Goal: Use online tool/utility: Utilize a website feature to perform a specific function

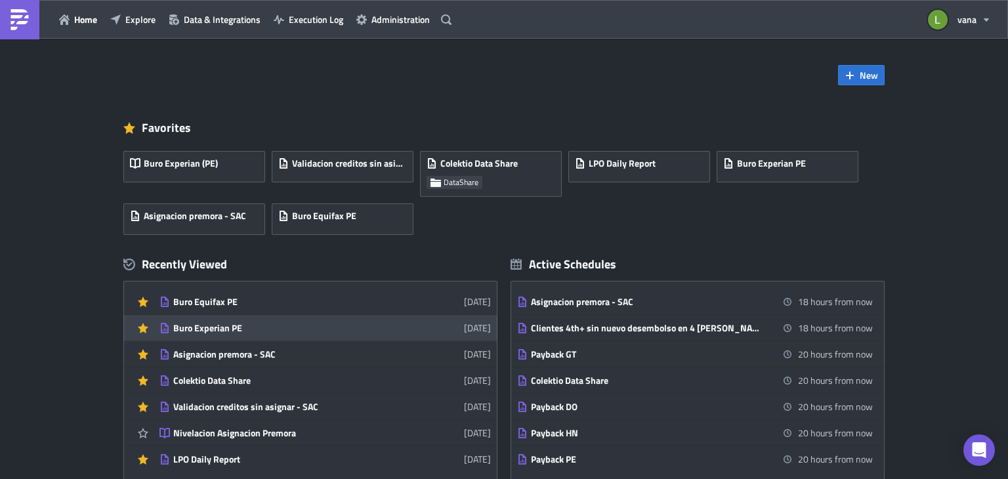
scroll to position [66, 0]
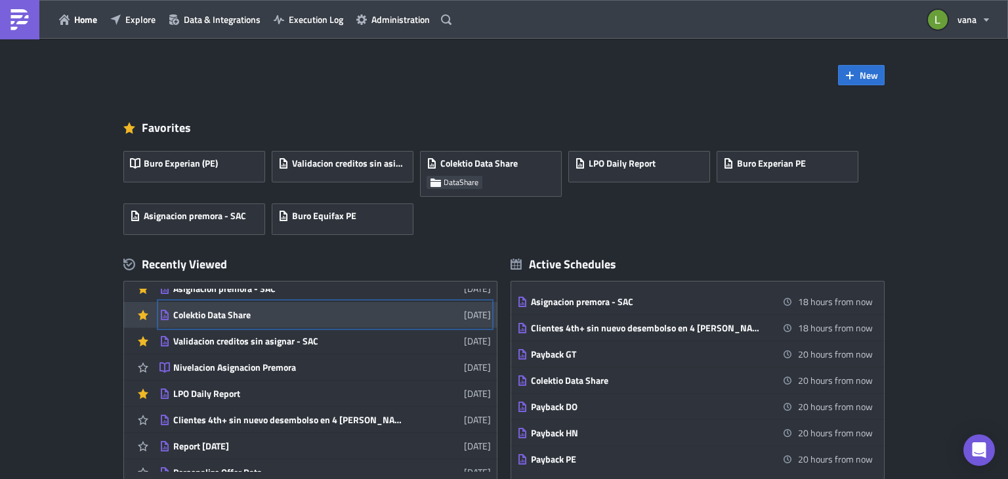
click at [207, 318] on div "Colektio Data Share" at bounding box center [288, 315] width 230 height 12
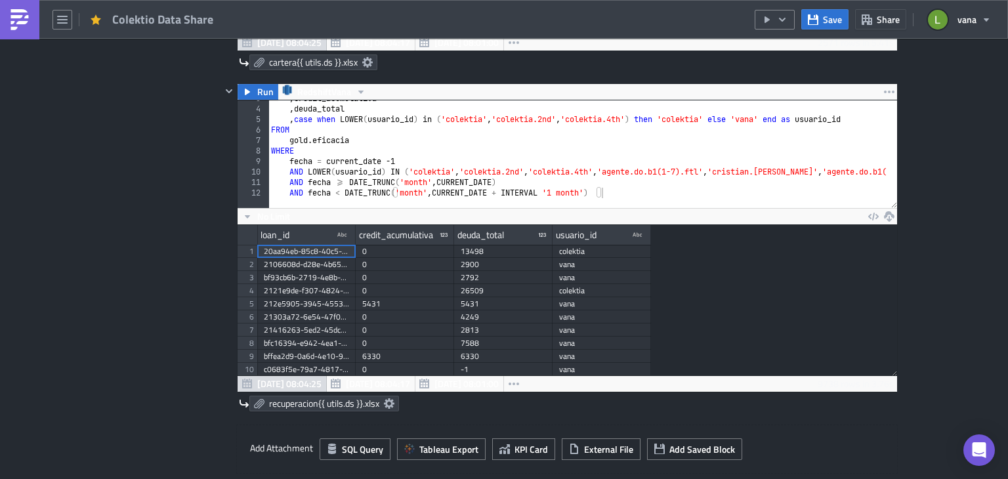
scroll to position [28, 0]
click at [399, 158] on div ", credit_acumulativa , deuda_total , case when LOWER ( usuario_id ) in ( 'colek…" at bounding box center [906, 152] width 1276 height 119
click at [286, 161] on div ", credit_acumulativa , deuda_total , case when LOWER ( usuario_id ) in ( 'colek…" at bounding box center [906, 152] width 1276 height 119
type textarea "--fecha = current_date -1"
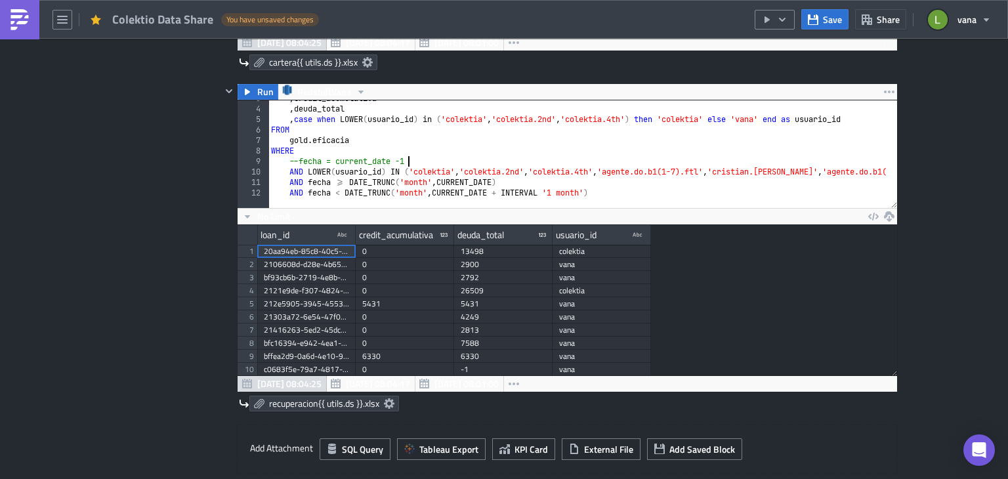
click at [419, 160] on div ", credit_acumulativa , deuda_total , case when LOWER ( usuario_id ) in ( 'colek…" at bounding box center [906, 152] width 1276 height 119
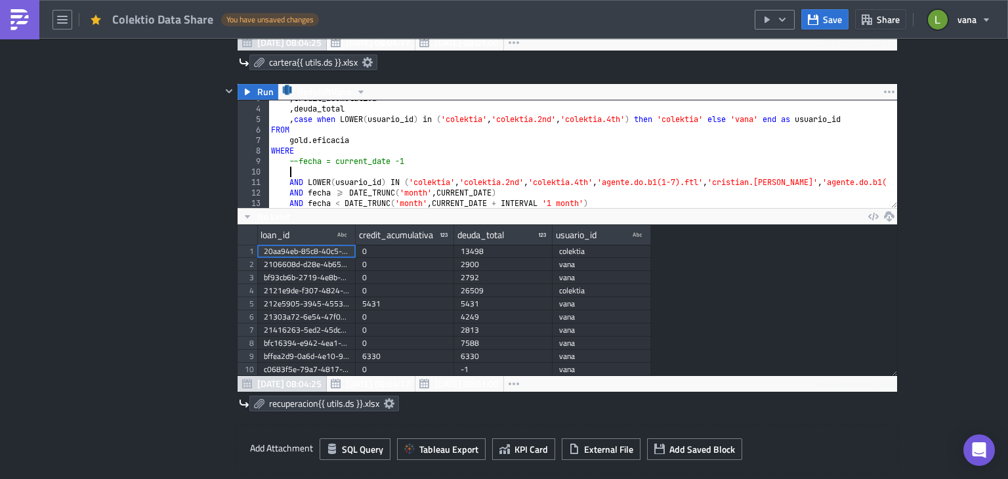
scroll to position [0, 2]
type textarea "--fecha = current_date -1"
paste textarea "fecha"
click at [346, 169] on div ", credit_acumulativa , deuda_total , case when LOWER ( usuario_id ) in ( 'colek…" at bounding box center [906, 152] width 1276 height 119
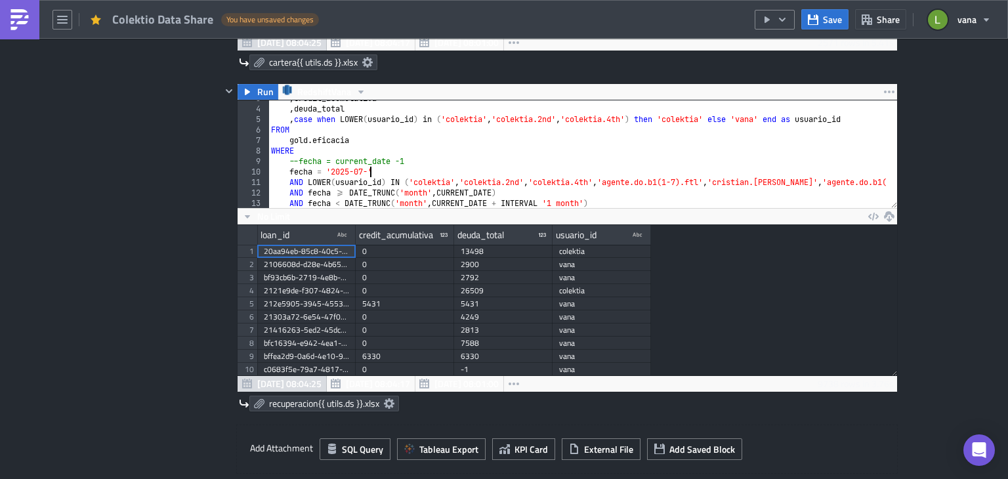
scroll to position [0, 9]
click at [365, 169] on div ", credit_acumulativa , deuda_total , case when LOWER ( usuario_id ) in ( 'colek…" at bounding box center [906, 152] width 1276 height 119
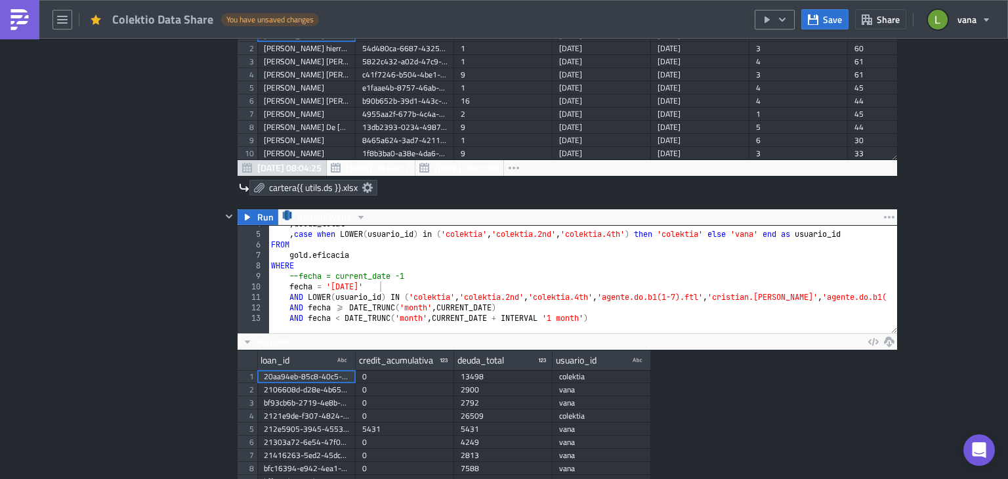
scroll to position [590, 0]
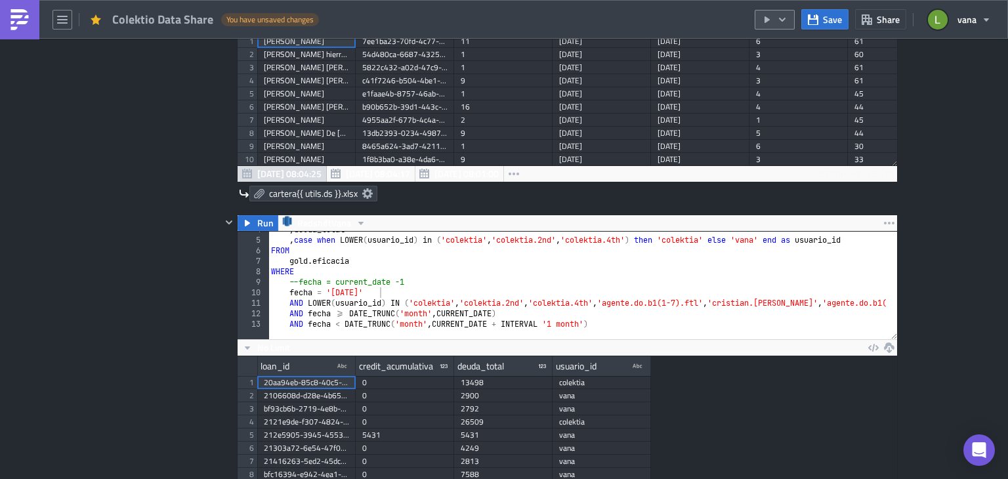
click at [785, 22] on icon "button" at bounding box center [782, 19] width 10 height 10
click at [832, 24] on span "Save" at bounding box center [832, 19] width 19 height 14
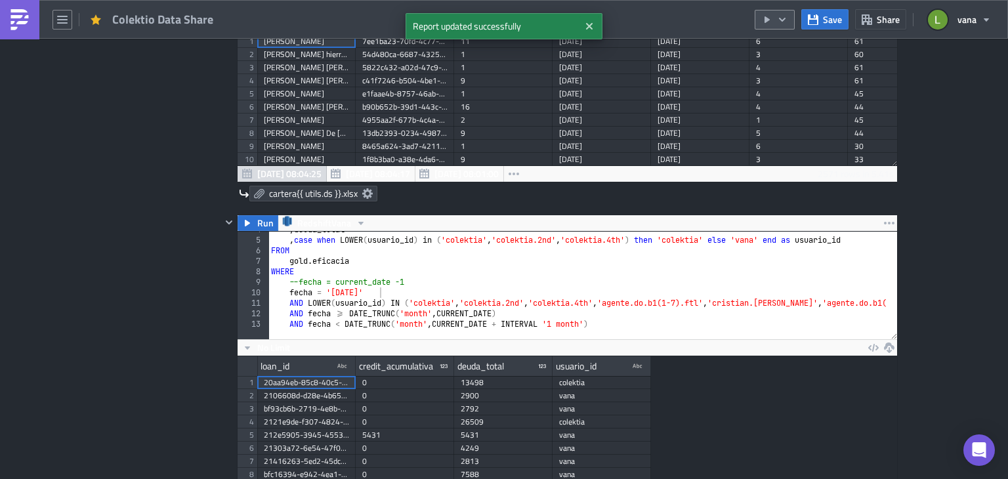
click at [785, 21] on icon "button" at bounding box center [782, 19] width 10 height 10
click at [792, 70] on div "Run Report" at bounding box center [815, 71] width 102 height 13
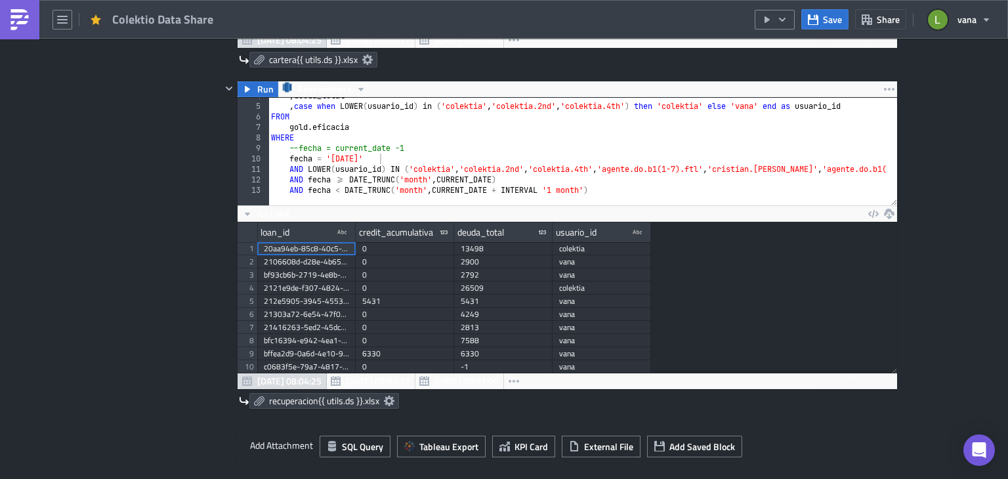
scroll to position [656, 0]
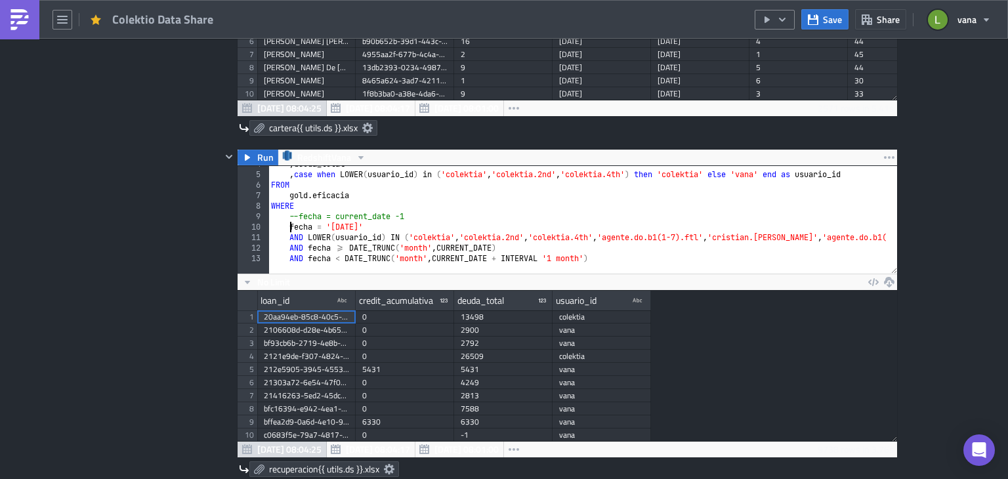
click at [284, 224] on div ", deuda_total , case when LOWER ( usuario_id ) in ( 'colektia' , 'colektia.2nd'…" at bounding box center [906, 218] width 1276 height 119
type textarea "fecha = current_date -1"
click at [836, 24] on span "Save" at bounding box center [832, 19] width 19 height 14
drag, startPoint x: 821, startPoint y: 21, endPoint x: 693, endPoint y: 88, distance: 144.9
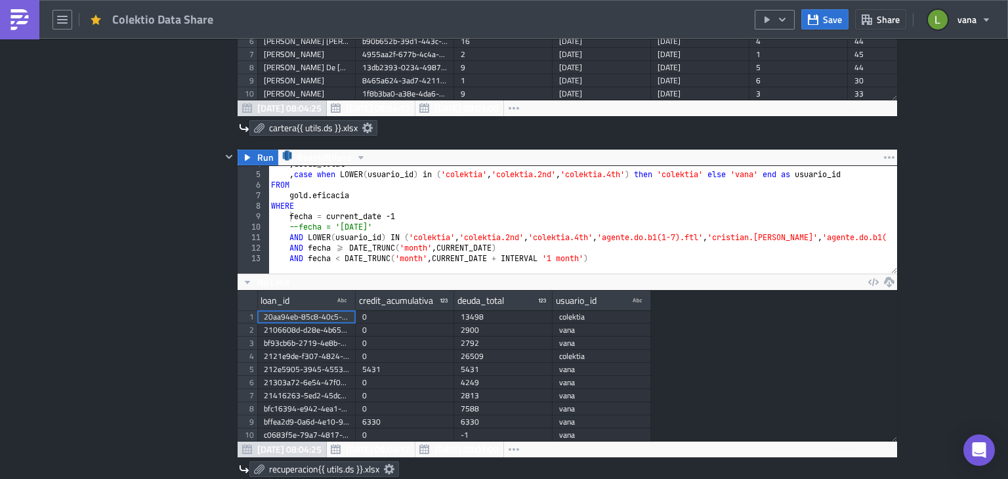
click at [821, 21] on button "Save" at bounding box center [824, 19] width 47 height 20
